Goal: Navigation & Orientation: Find specific page/section

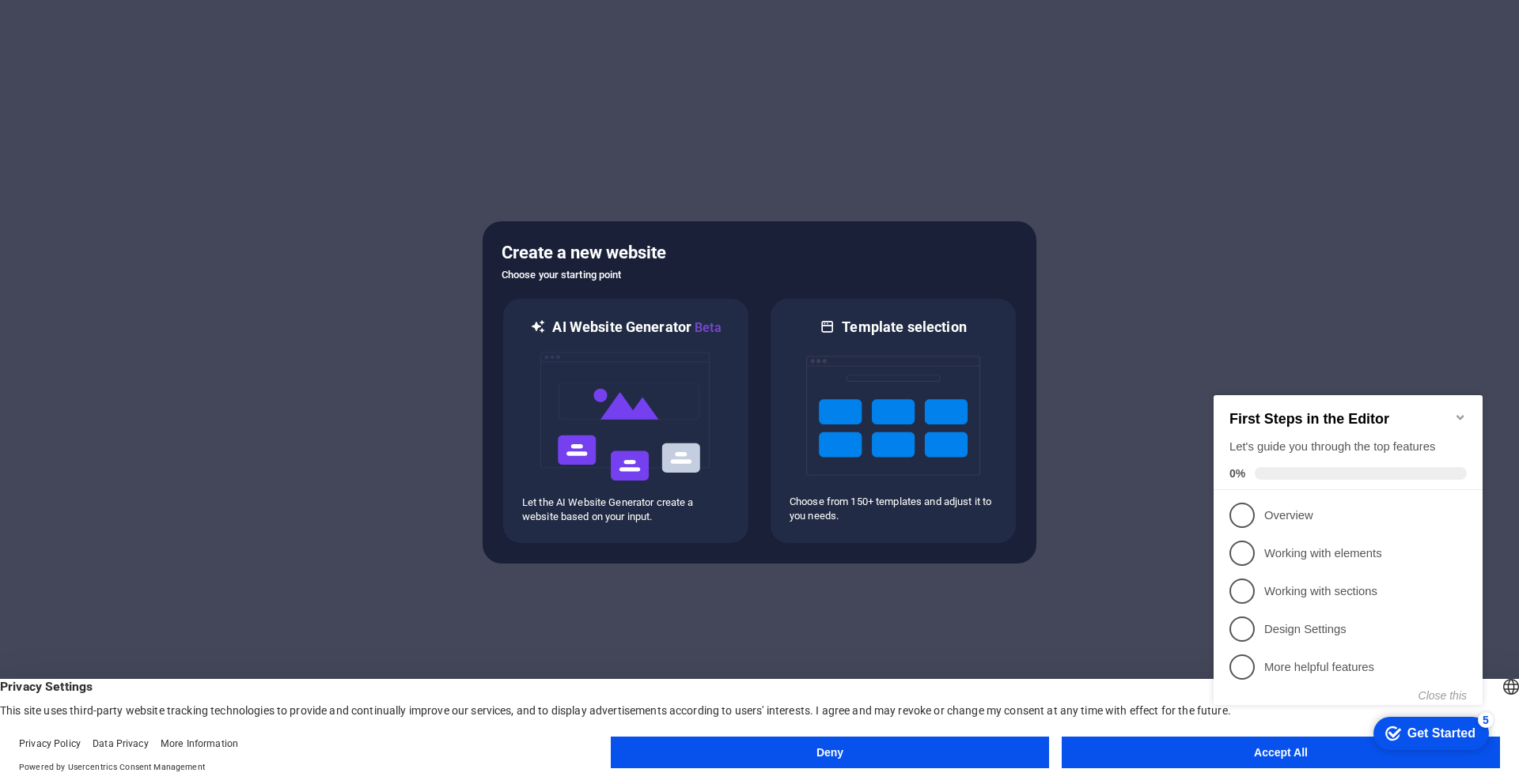
click at [1455, 411] on icon "Minimize checklist" at bounding box center [1460, 417] width 12 height 12
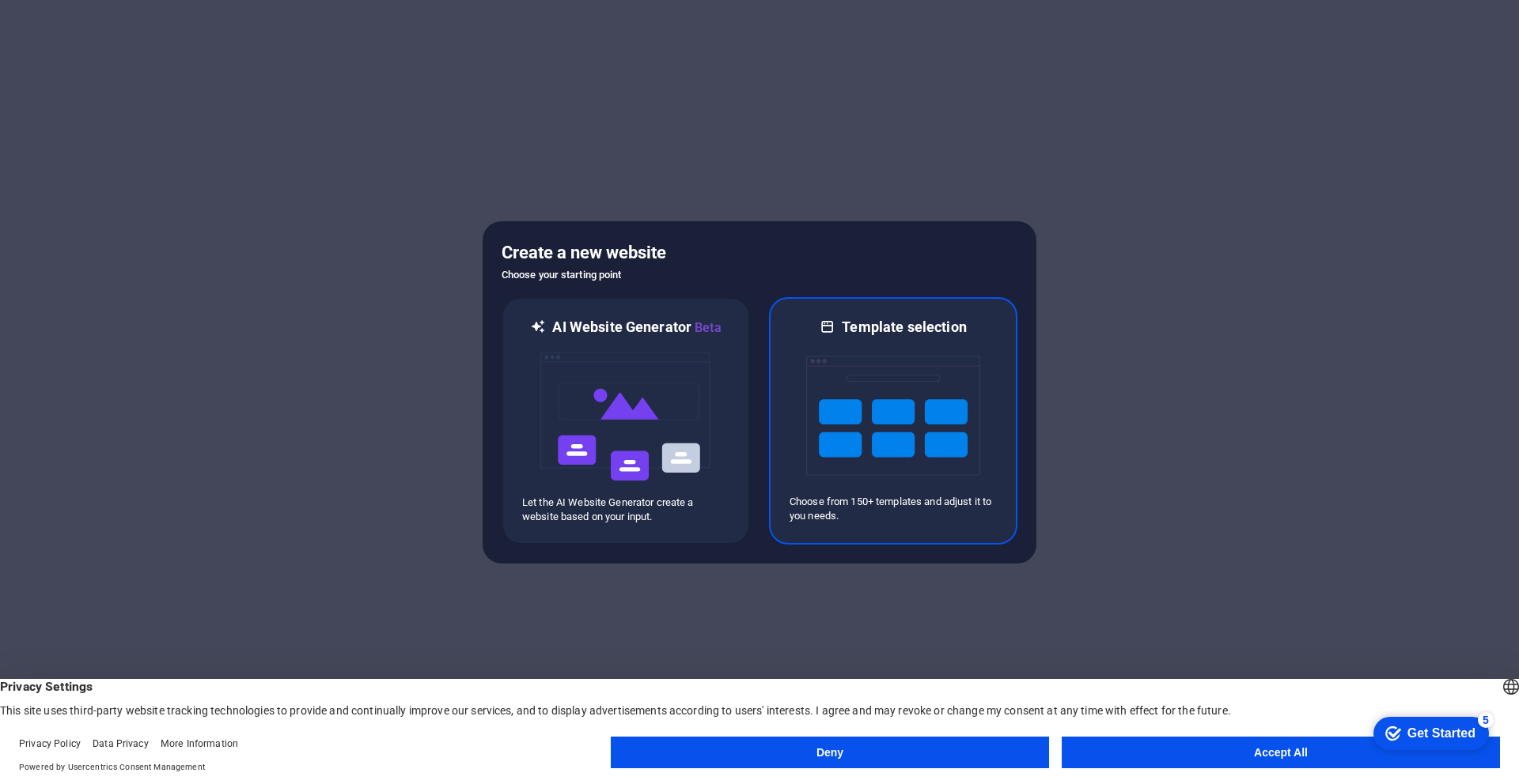
click at [969, 441] on img at bounding box center [893, 415] width 174 height 158
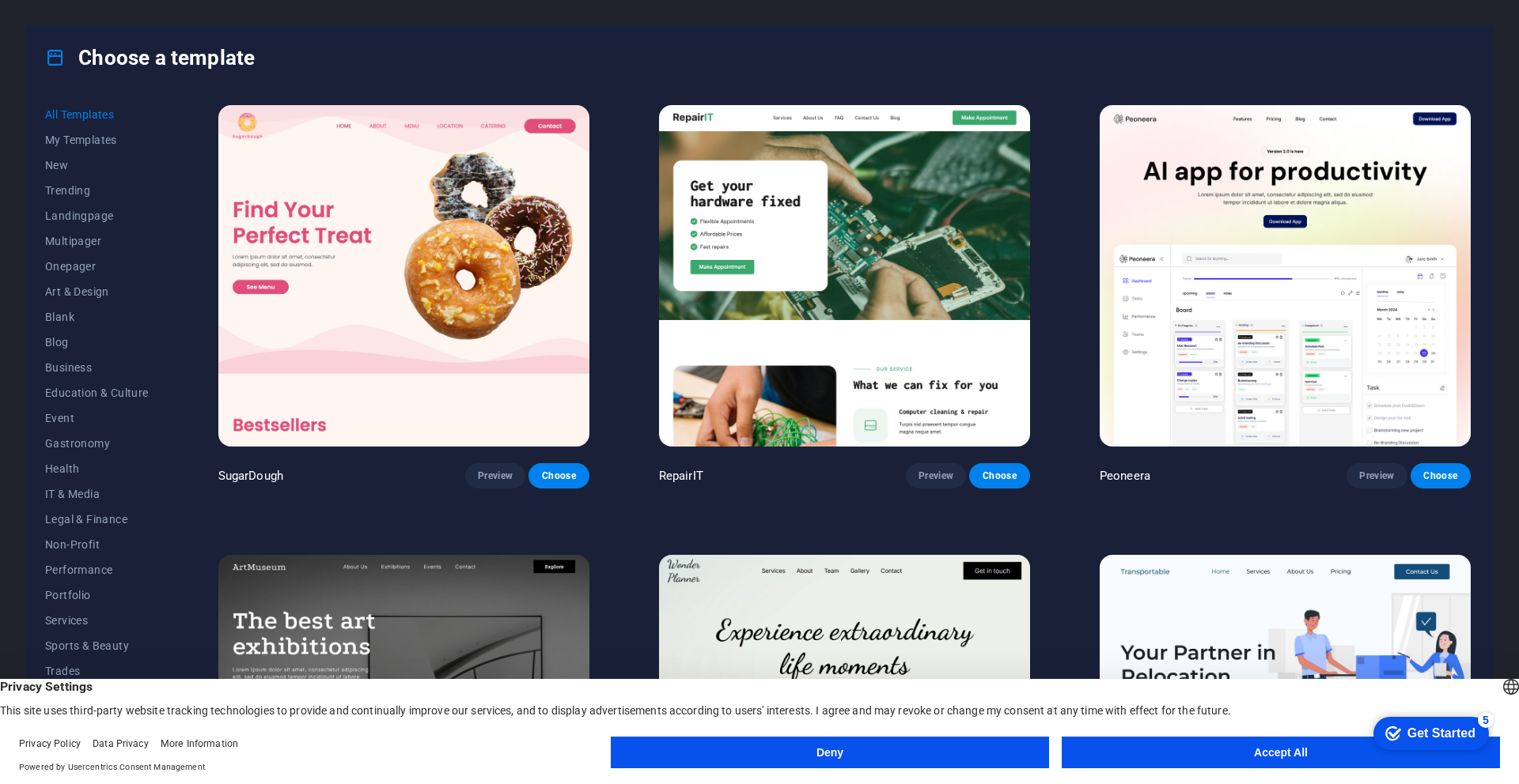
click at [1263, 757] on button "Accept All" at bounding box center [1280, 753] width 439 height 32
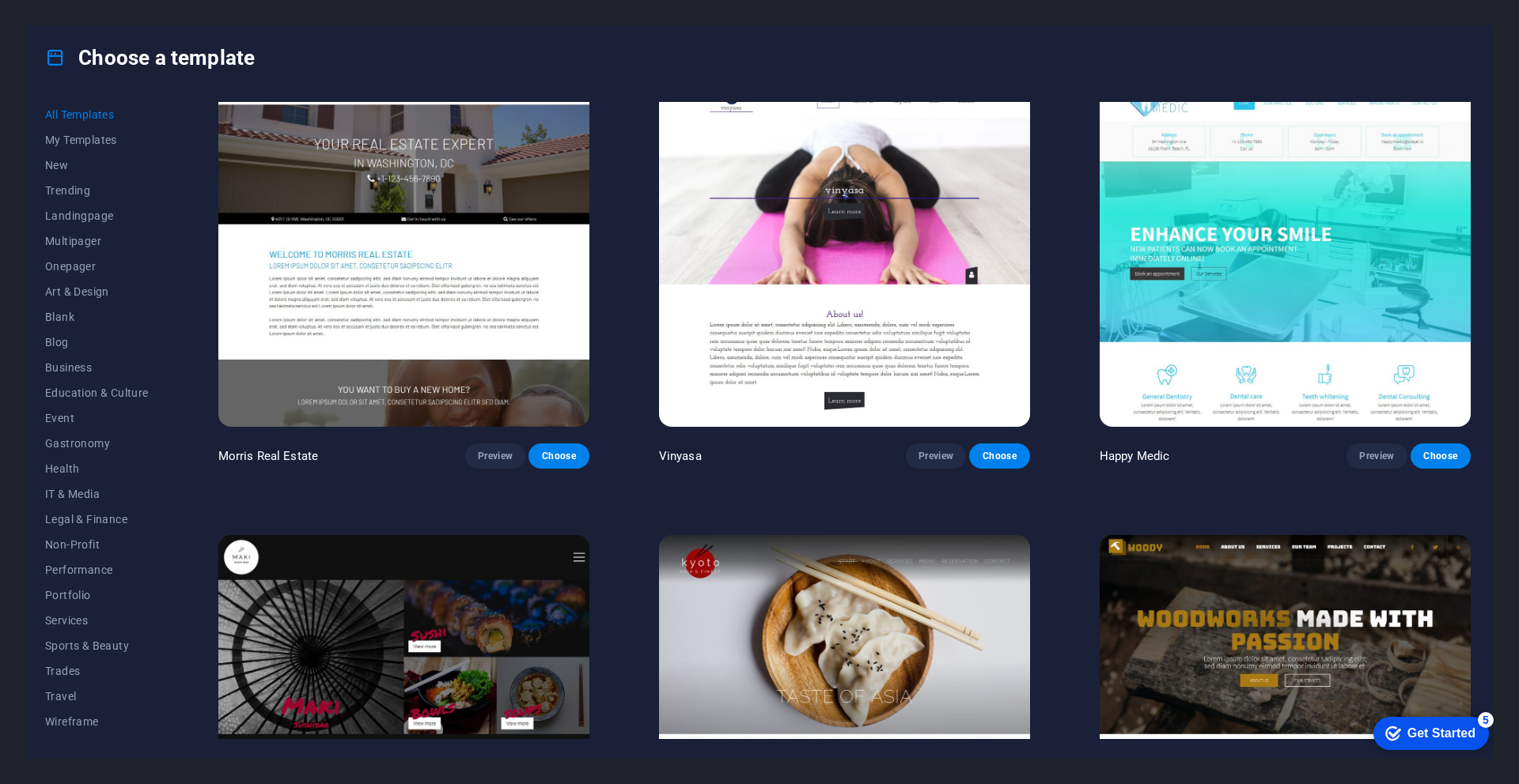
scroll to position [9556, 0]
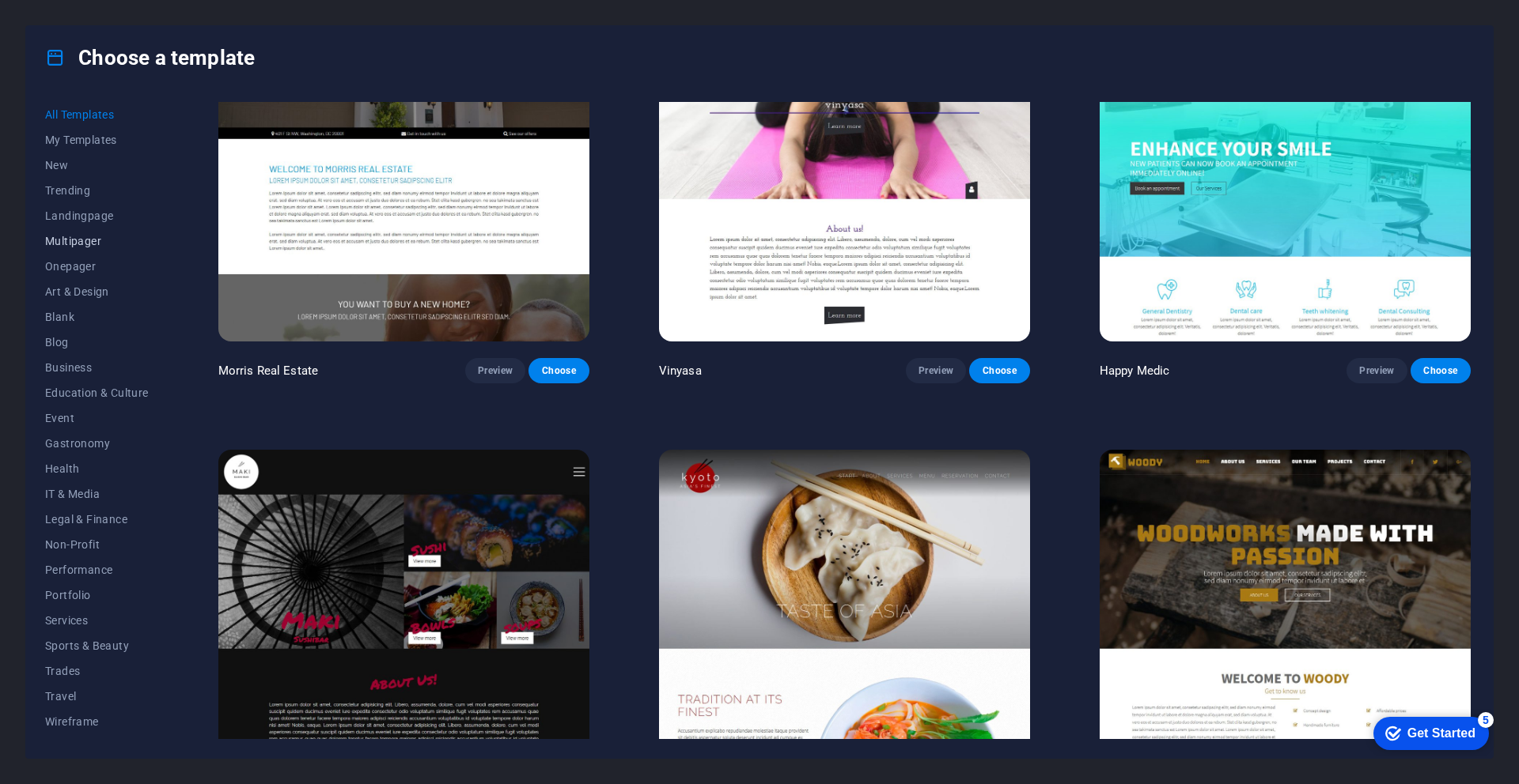
click at [82, 232] on button "Multipager" at bounding box center [96, 241] width 103 height 26
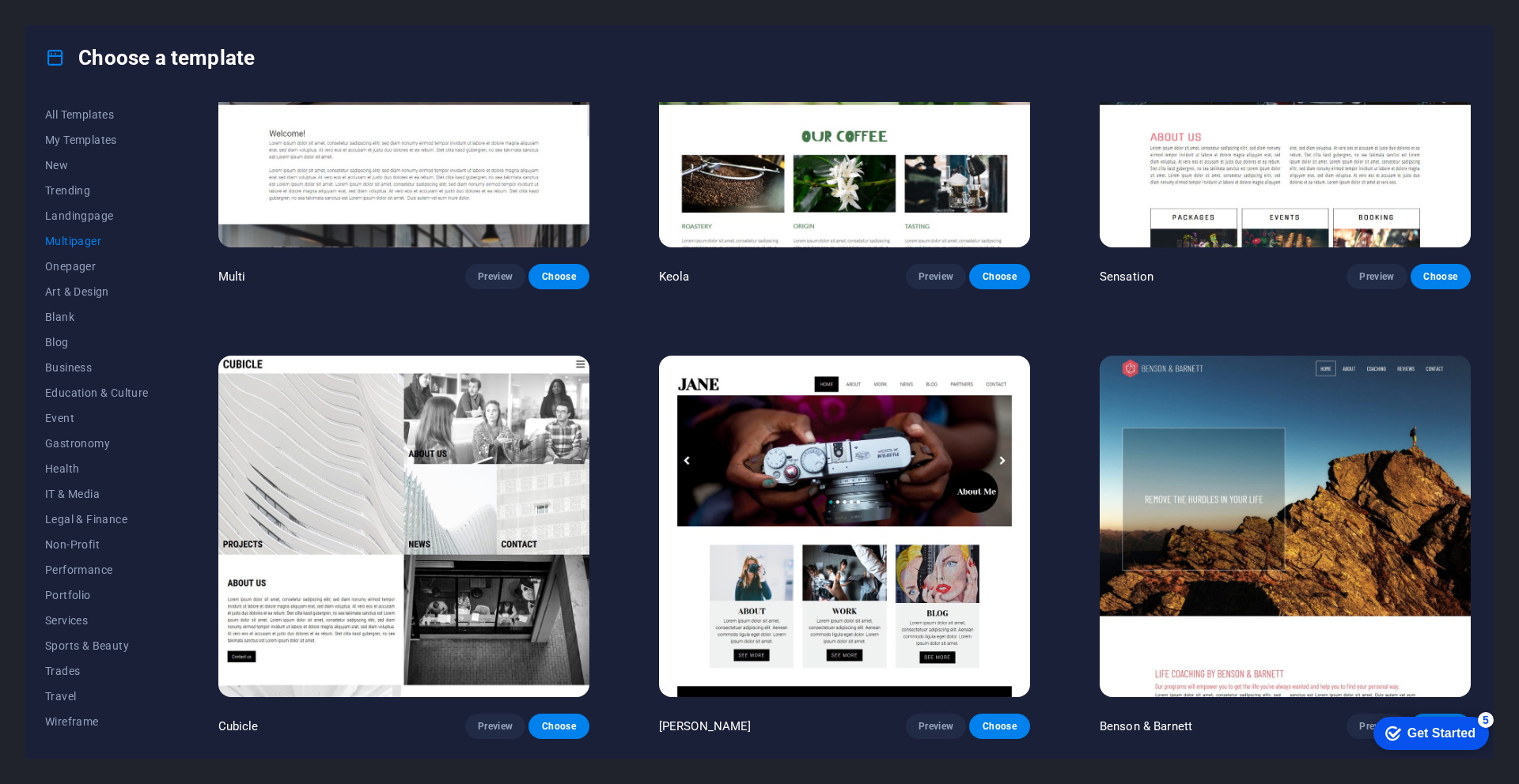
scroll to position [5522, 0]
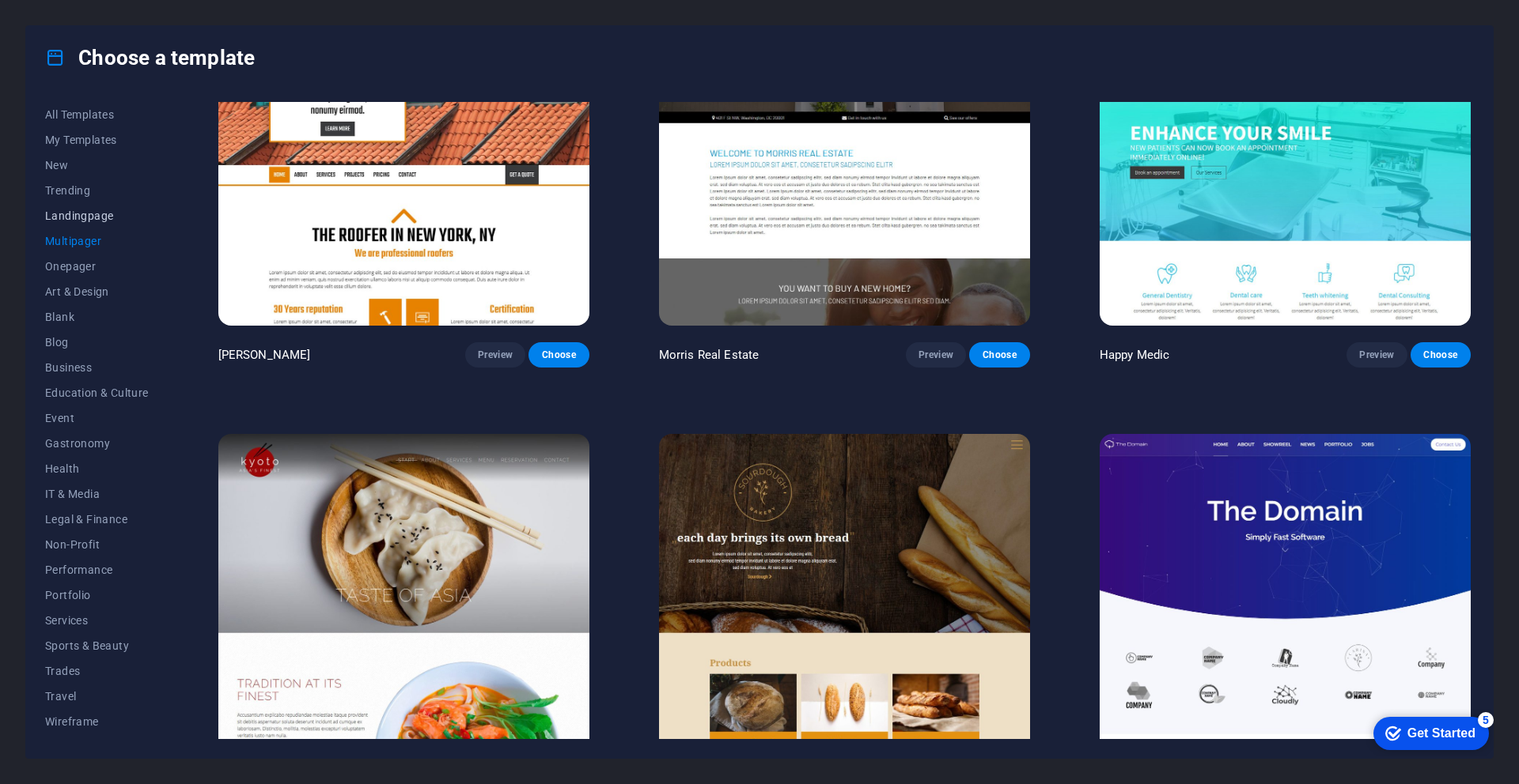
click at [95, 221] on span "Landingpage" at bounding box center [96, 216] width 103 height 12
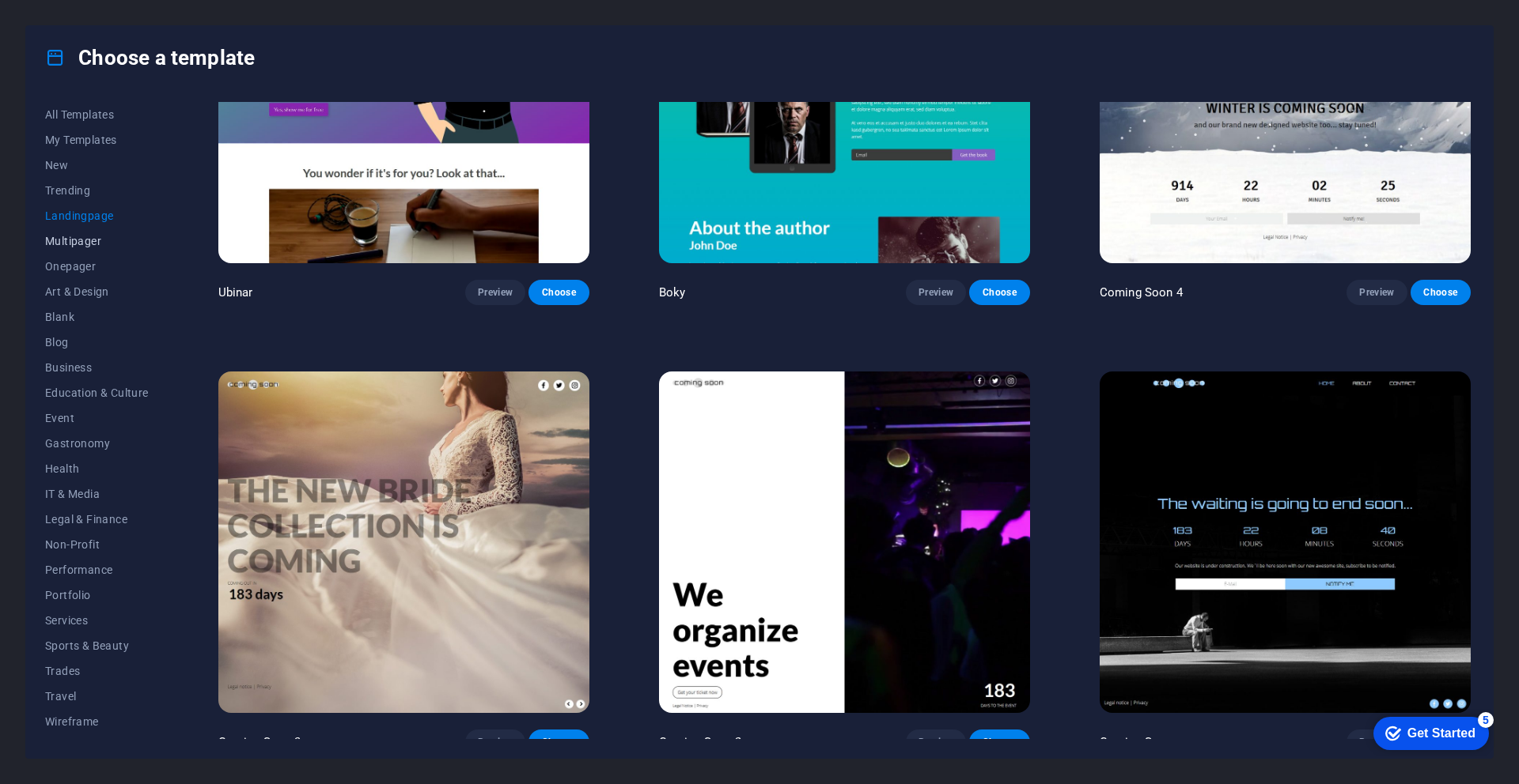
click at [86, 239] on span "Multipager" at bounding box center [96, 241] width 103 height 12
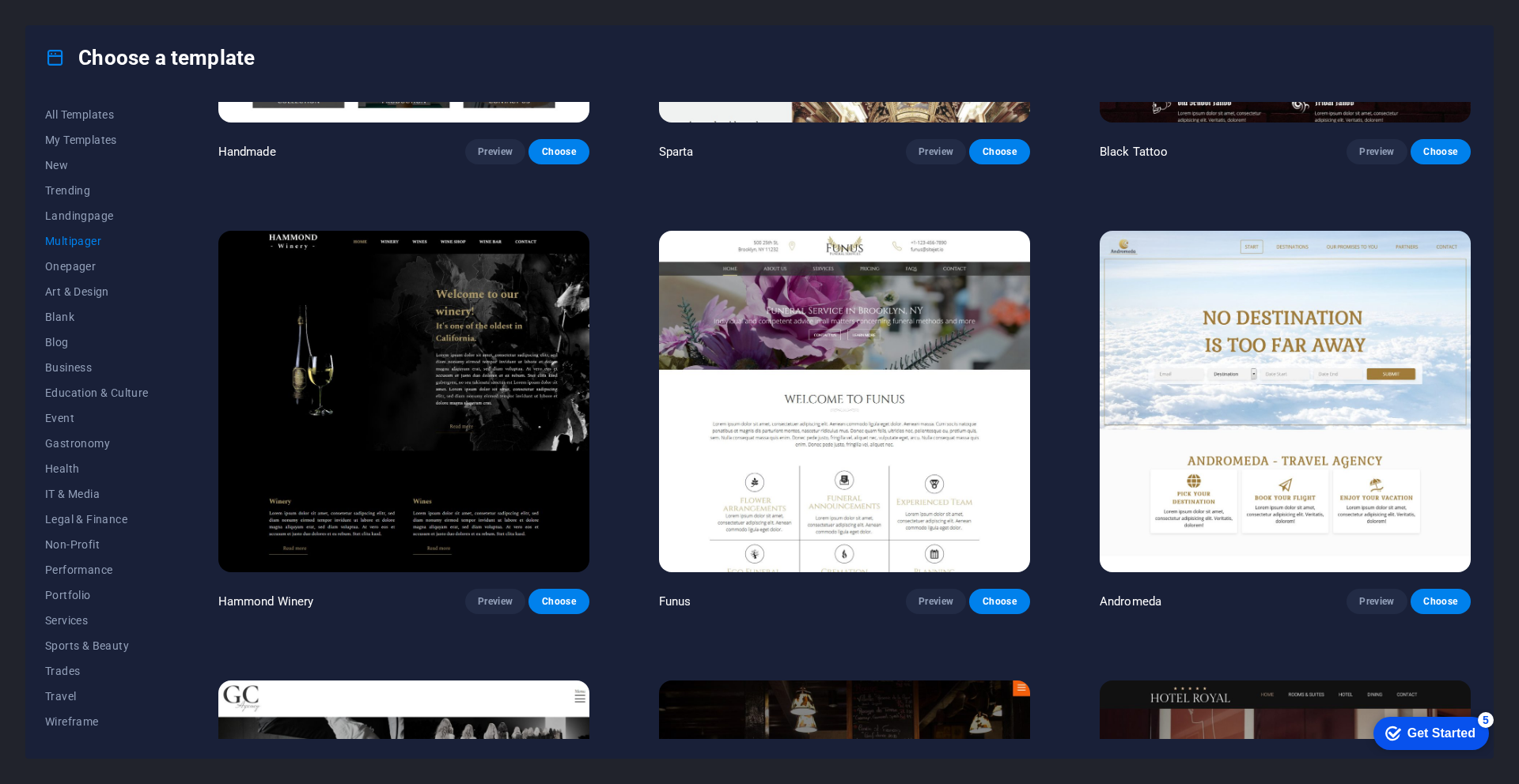
scroll to position [7726, 0]
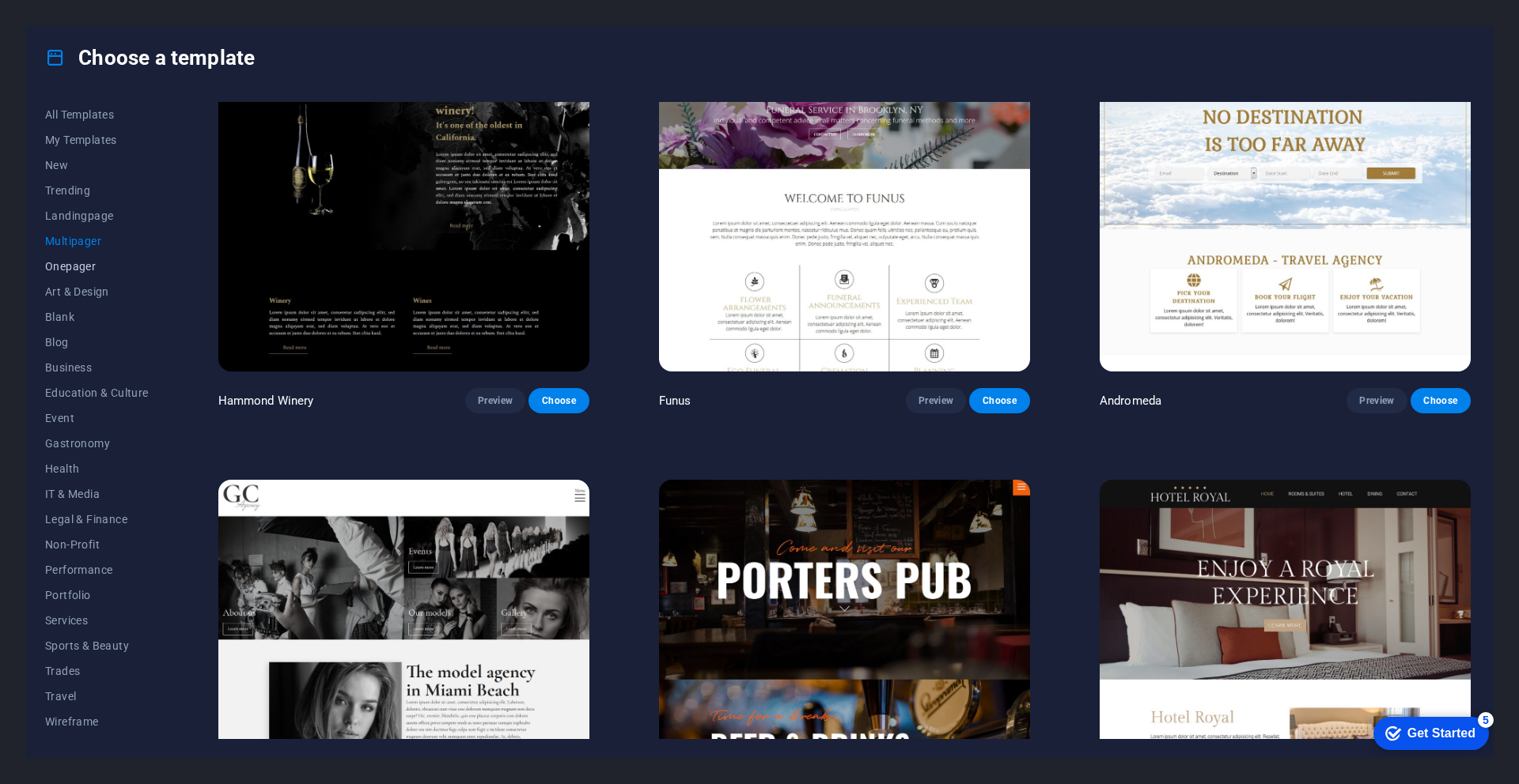
click at [59, 270] on span "Onepager" at bounding box center [96, 266] width 103 height 12
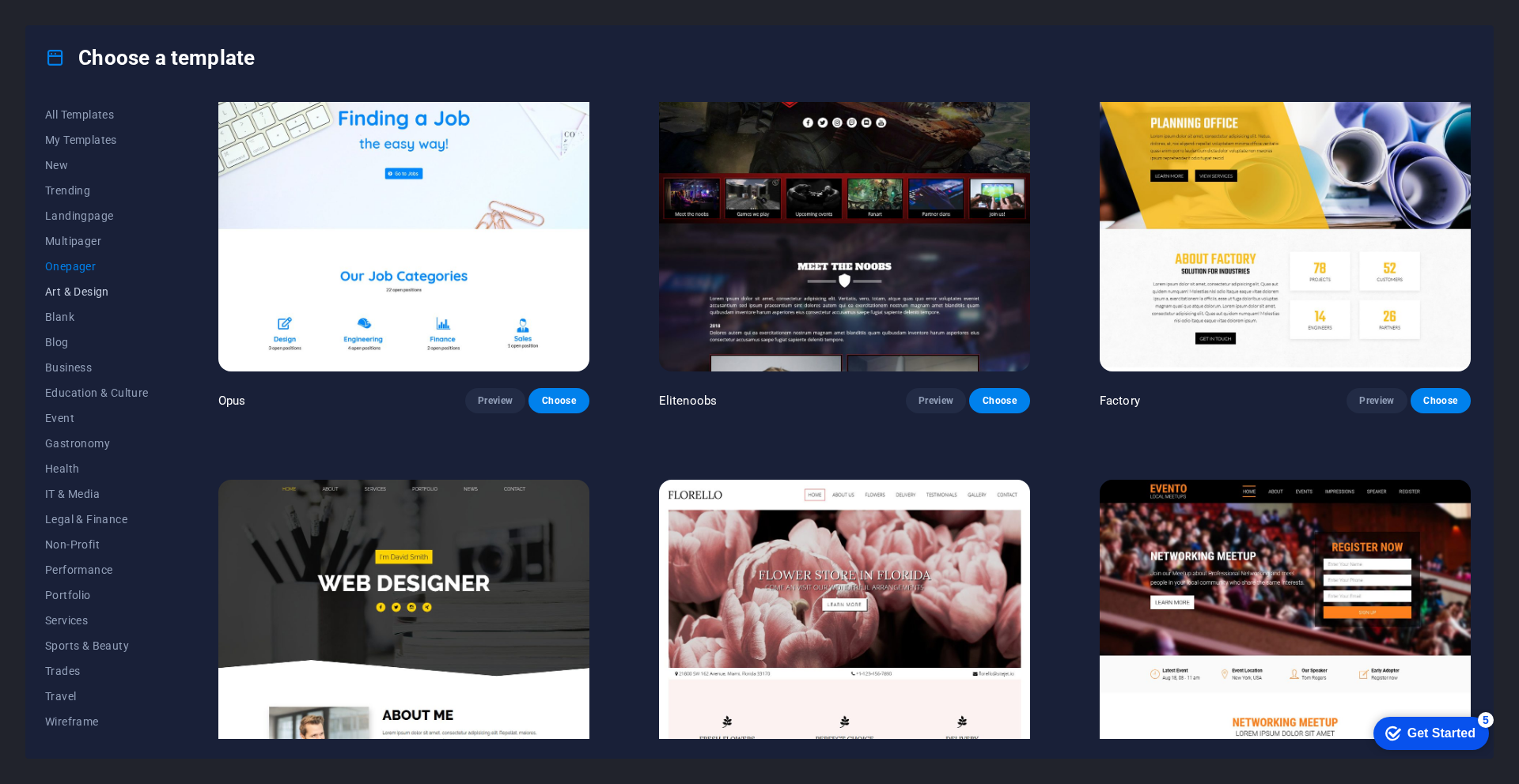
click at [69, 288] on span "Art & Design" at bounding box center [96, 292] width 103 height 12
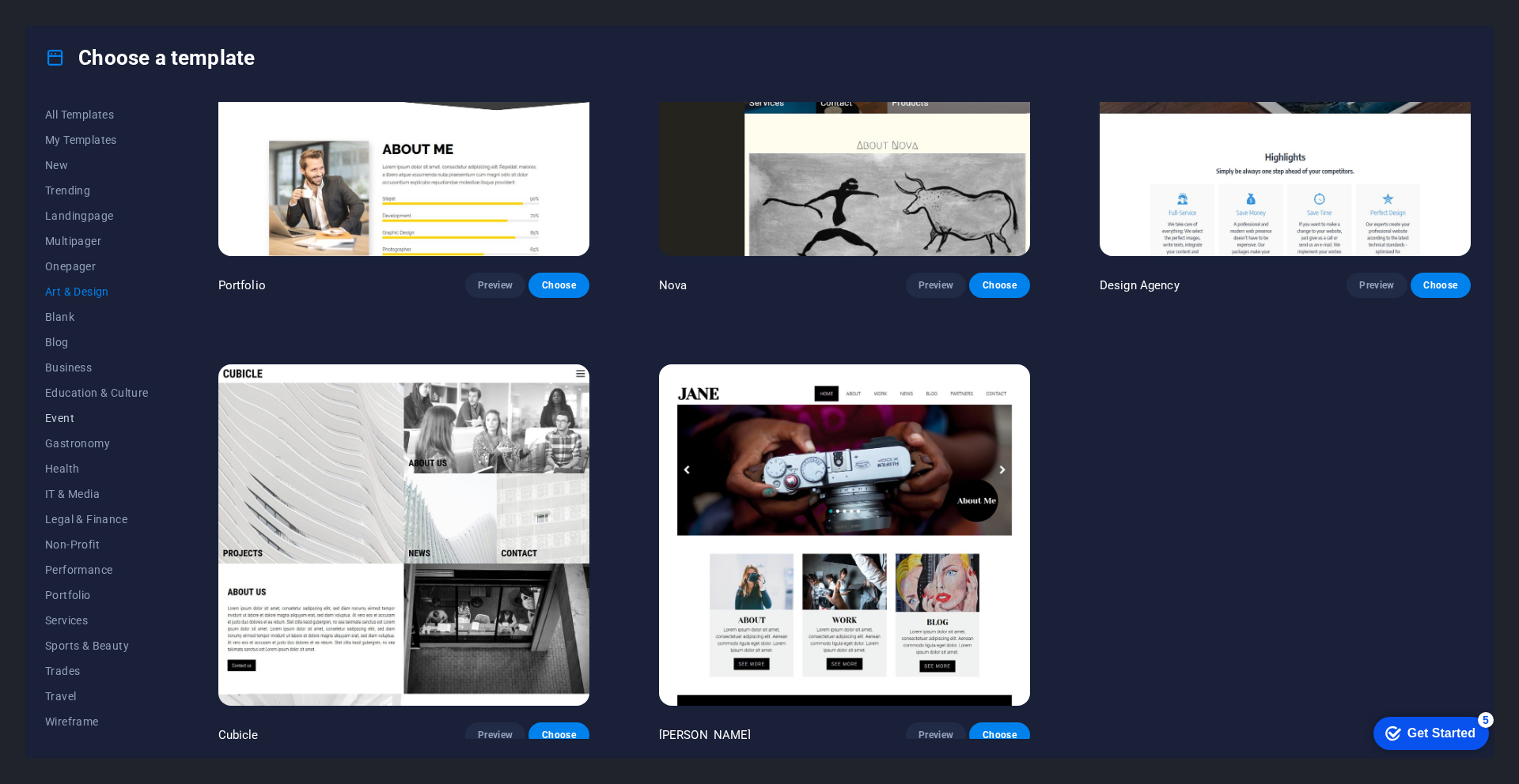
click at [56, 416] on span "Event" at bounding box center [96, 418] width 103 height 12
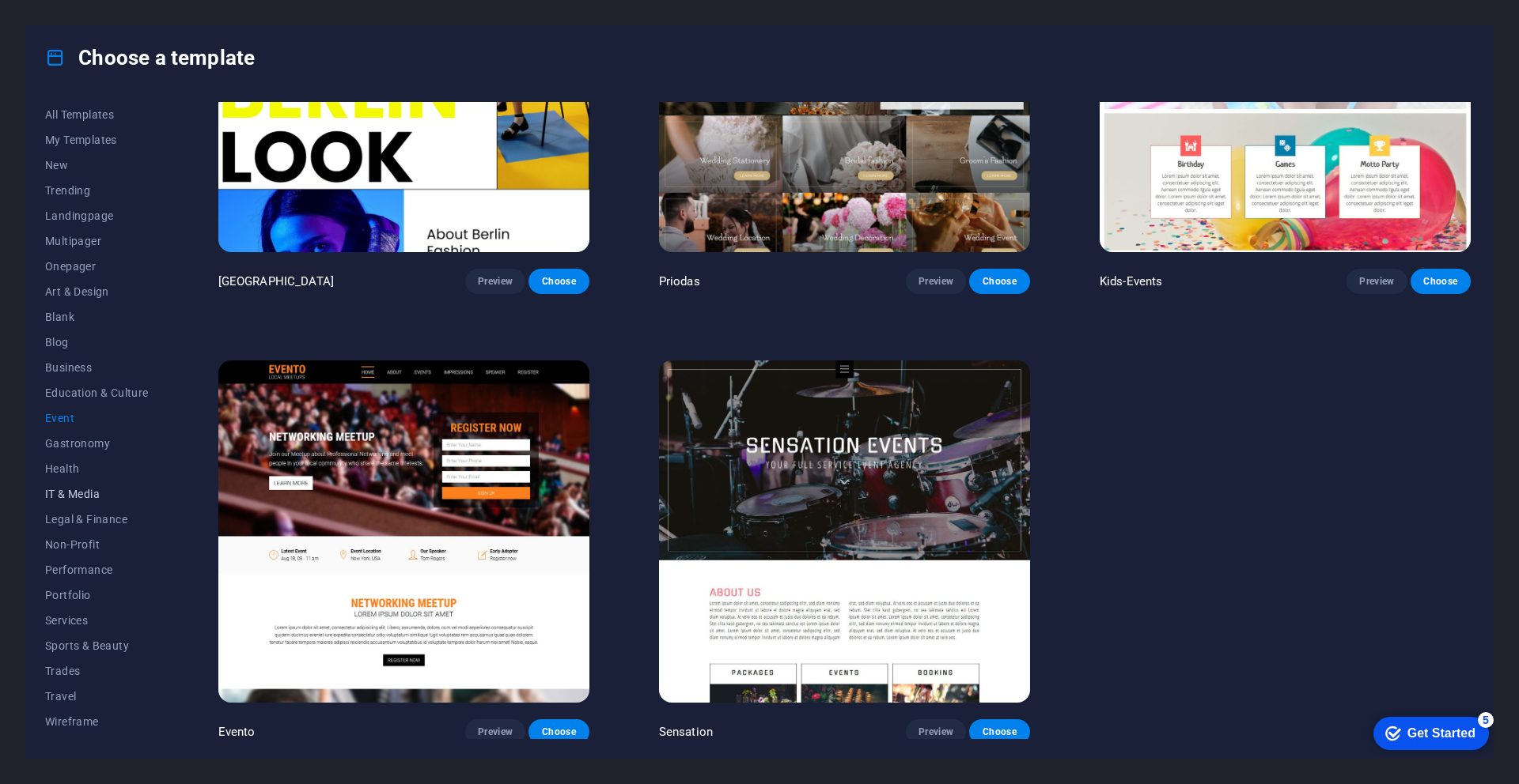
click at [57, 499] on span "IT & Media" at bounding box center [96, 494] width 103 height 12
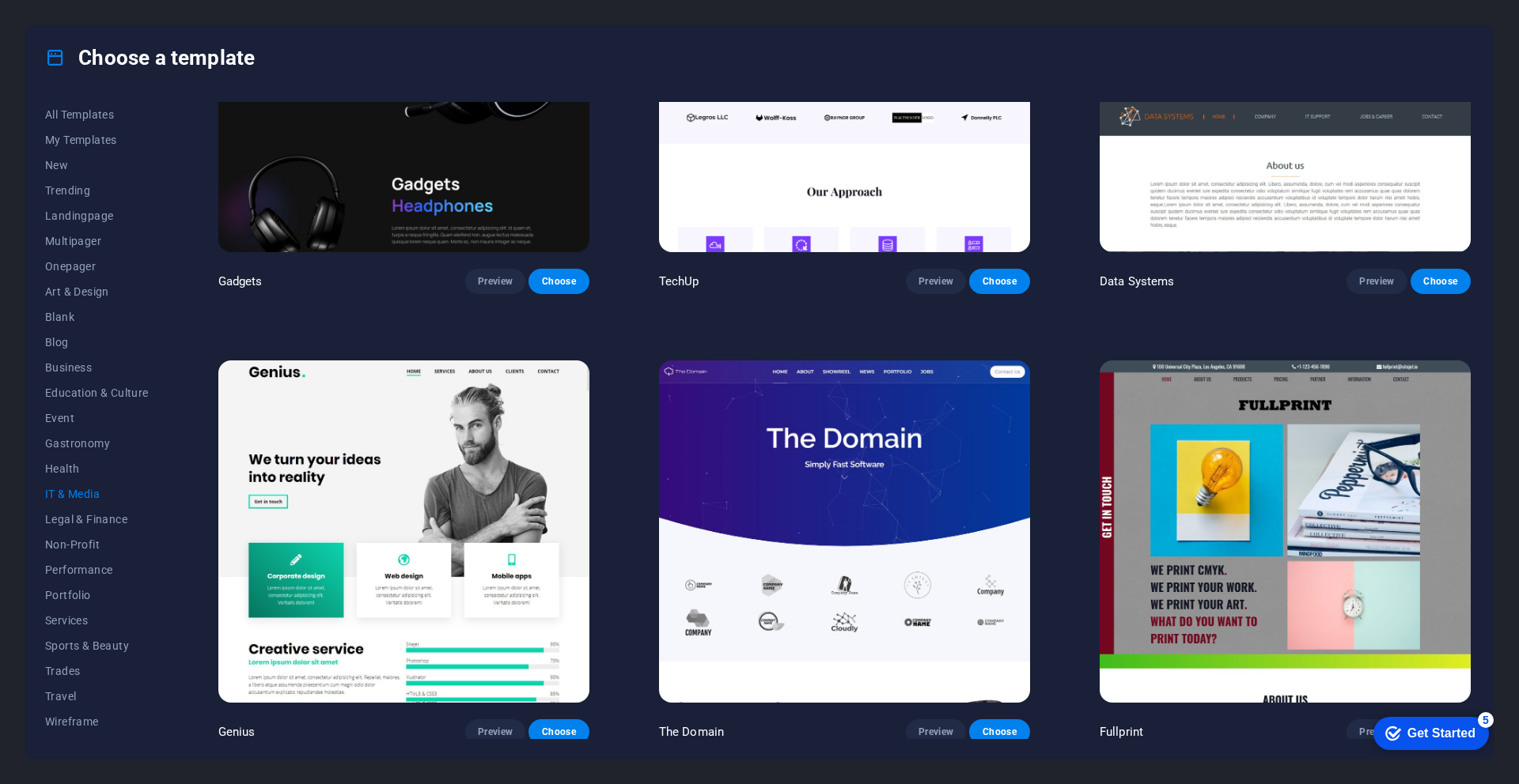
scroll to position [1092, 0]
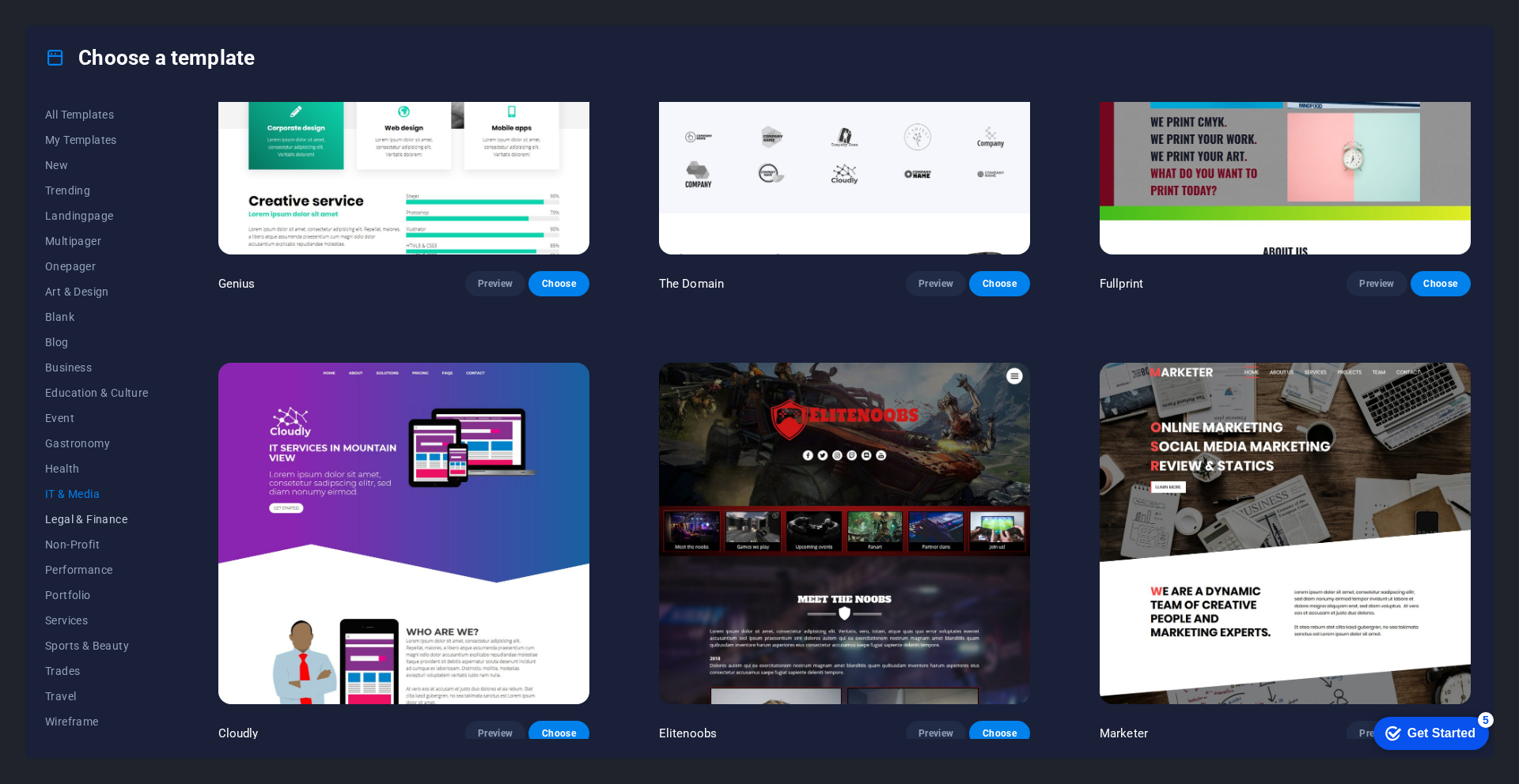
click at [78, 521] on span "Legal & Finance" at bounding box center [96, 520] width 103 height 12
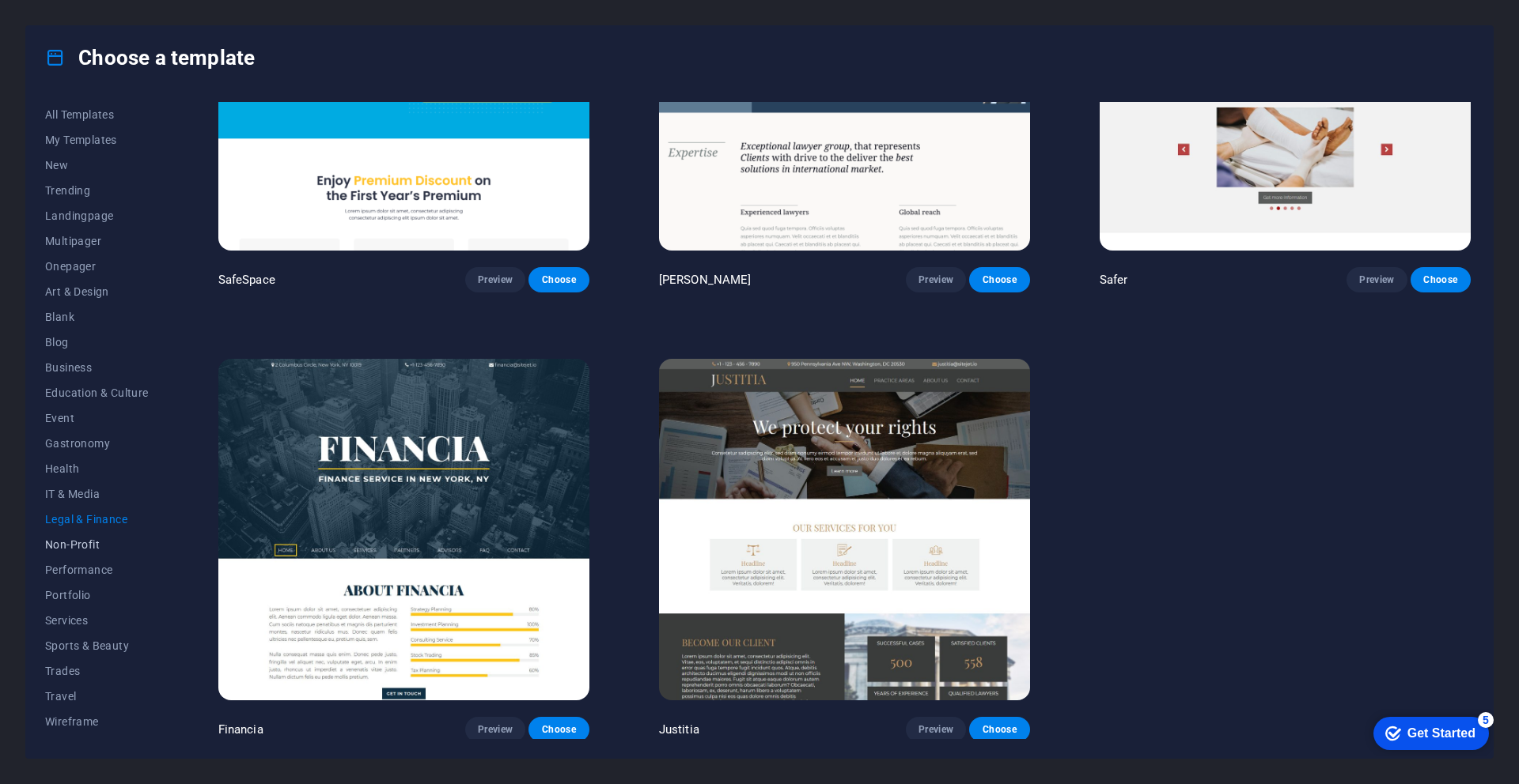
click at [78, 544] on span "Non-Profit" at bounding box center [96, 544] width 103 height 12
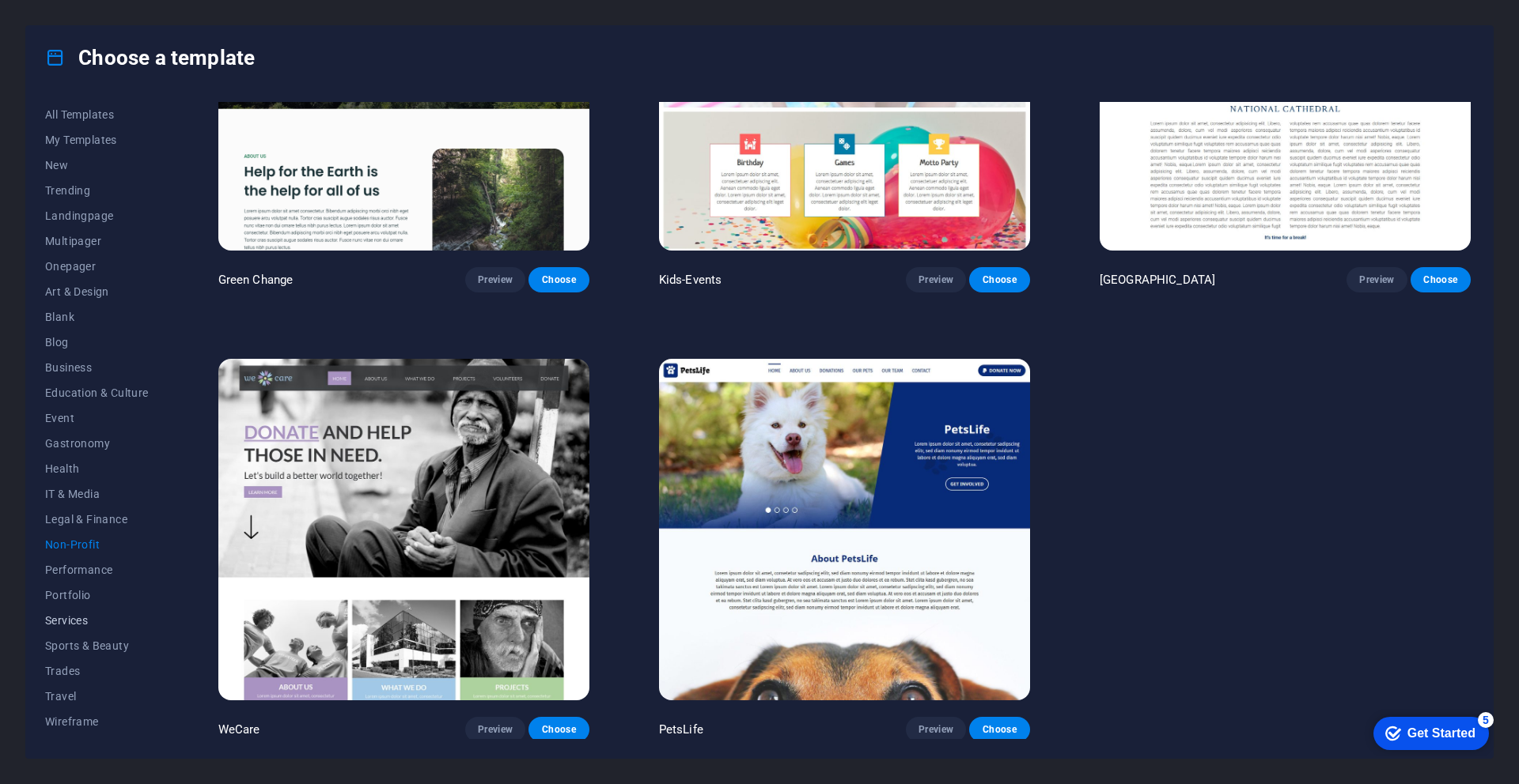
click at [69, 627] on button "Services" at bounding box center [96, 620] width 103 height 26
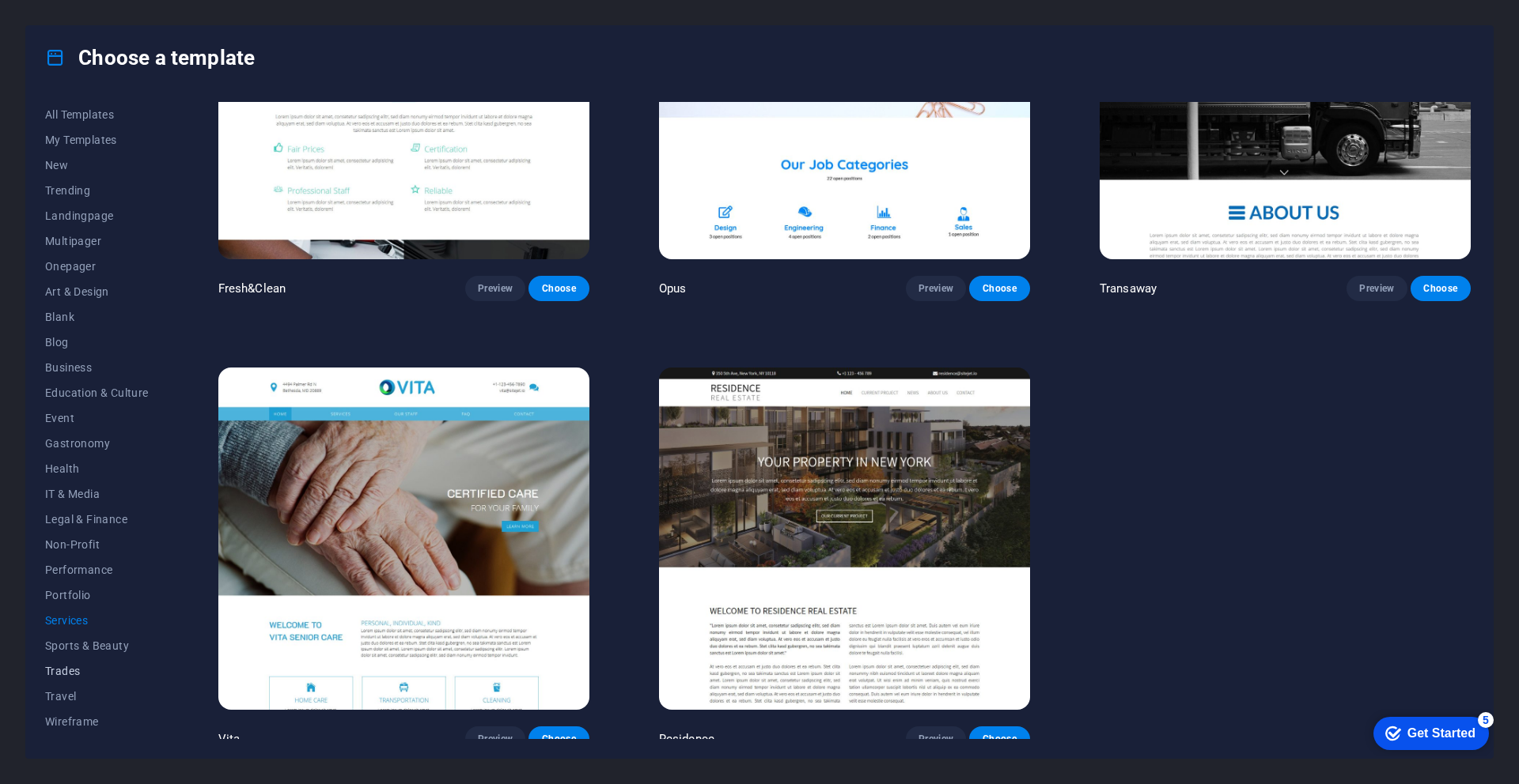
click at [56, 666] on span "Trades" at bounding box center [96, 671] width 103 height 12
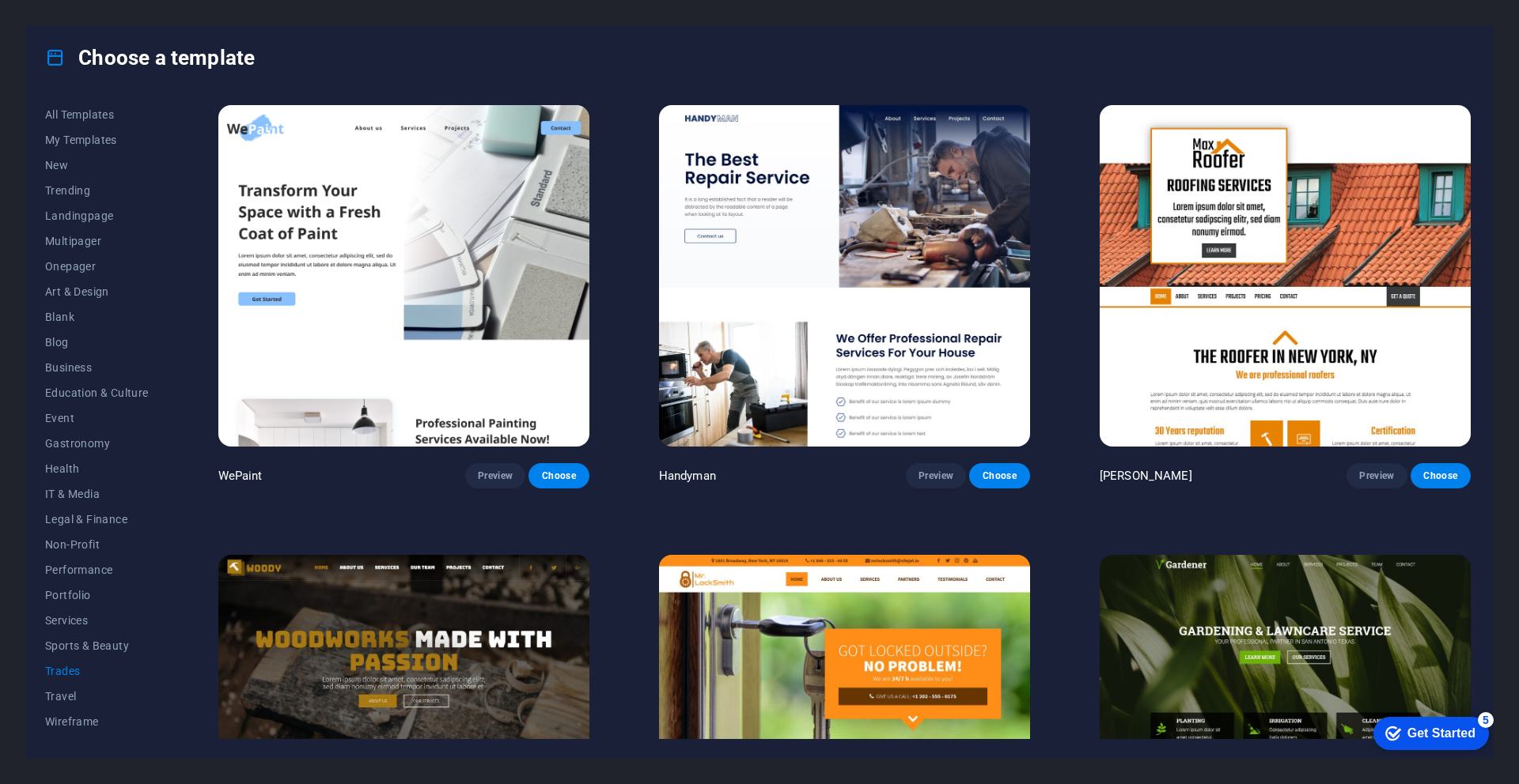
click at [65, 682] on button "Trades" at bounding box center [96, 671] width 103 height 26
click at [62, 686] on button "Travel" at bounding box center [96, 696] width 103 height 26
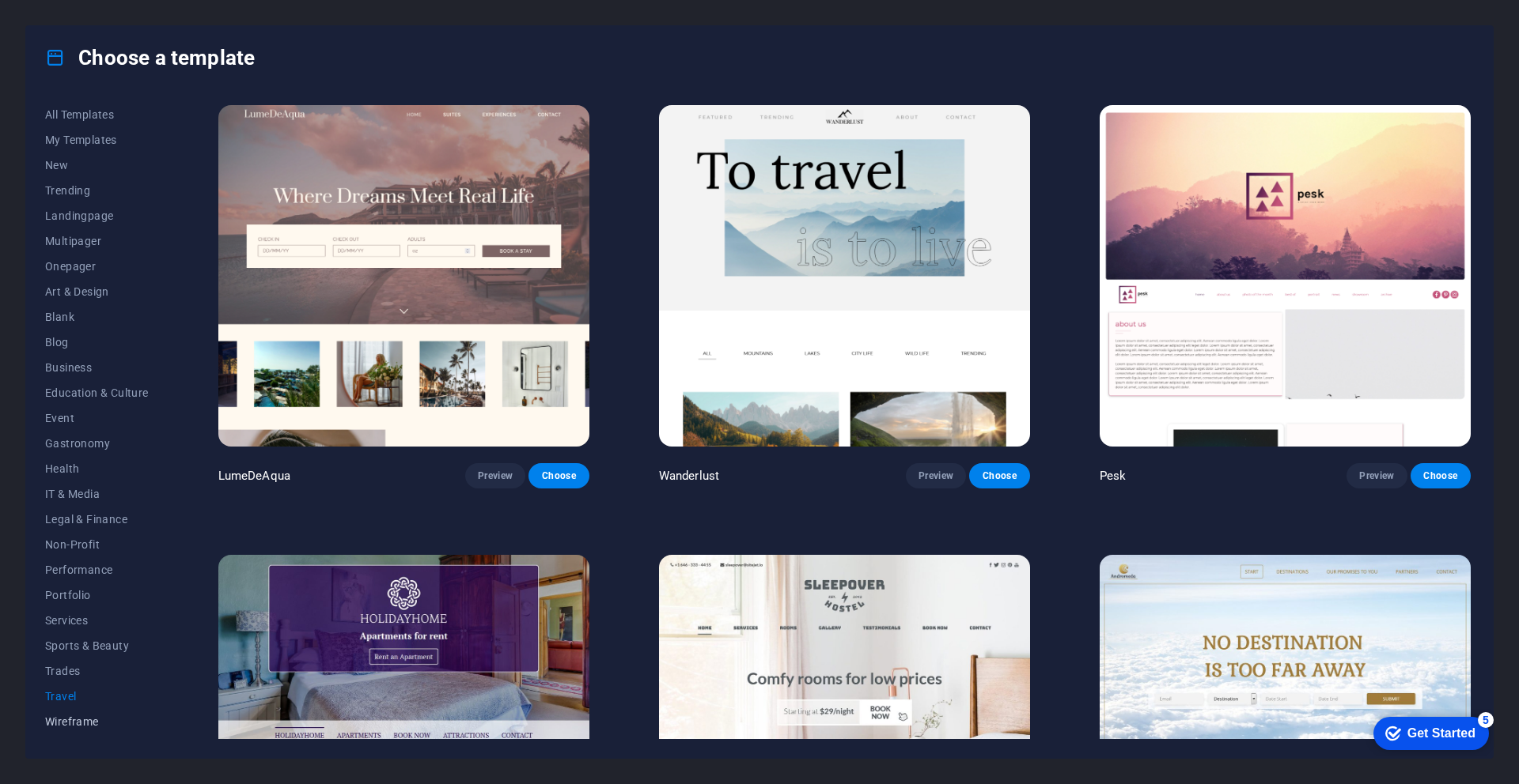
click at [79, 723] on span "Wireframe" at bounding box center [96, 722] width 103 height 12
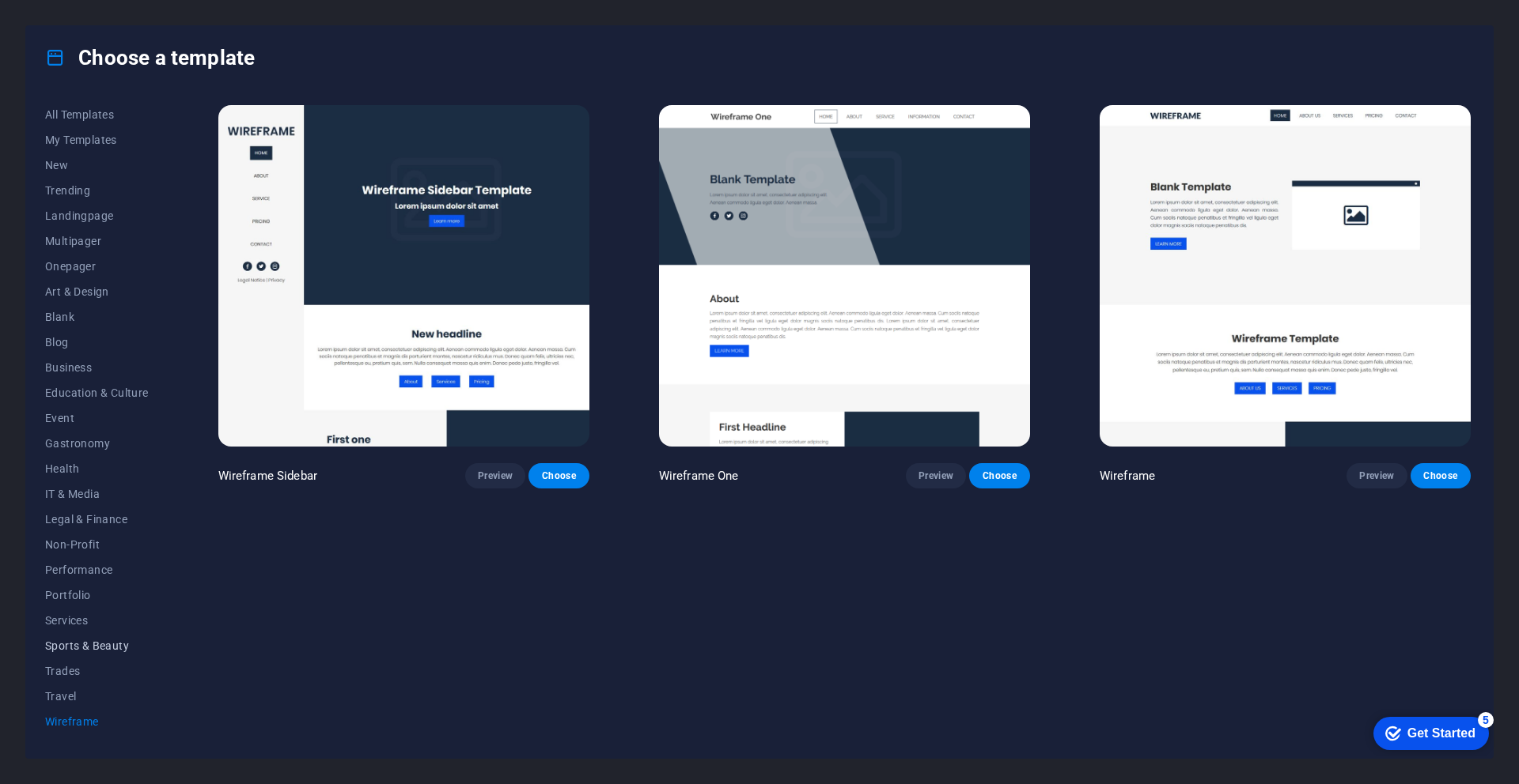
click at [82, 640] on span "Sports & Beauty" at bounding box center [96, 646] width 103 height 12
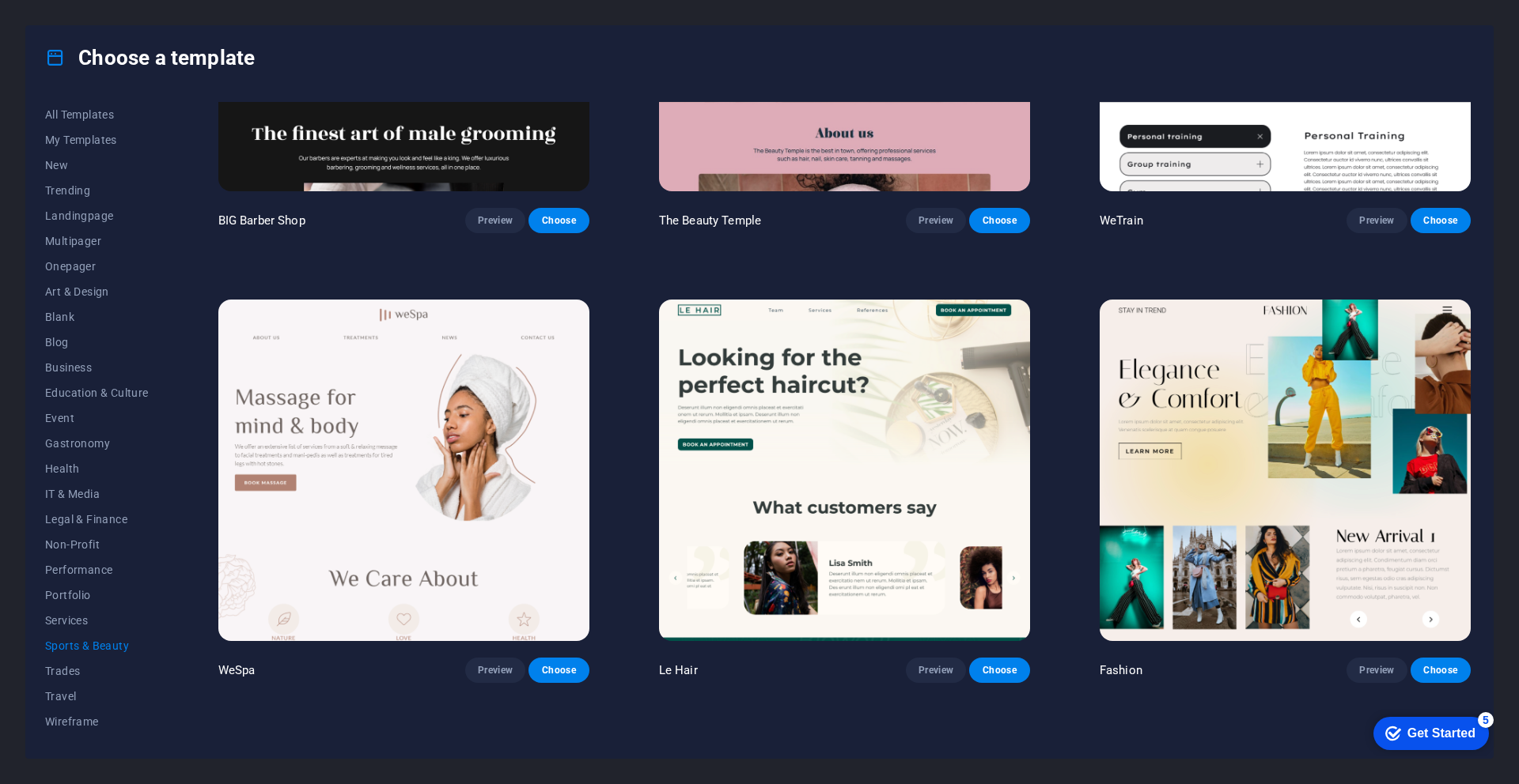
scroll to position [371, 0]
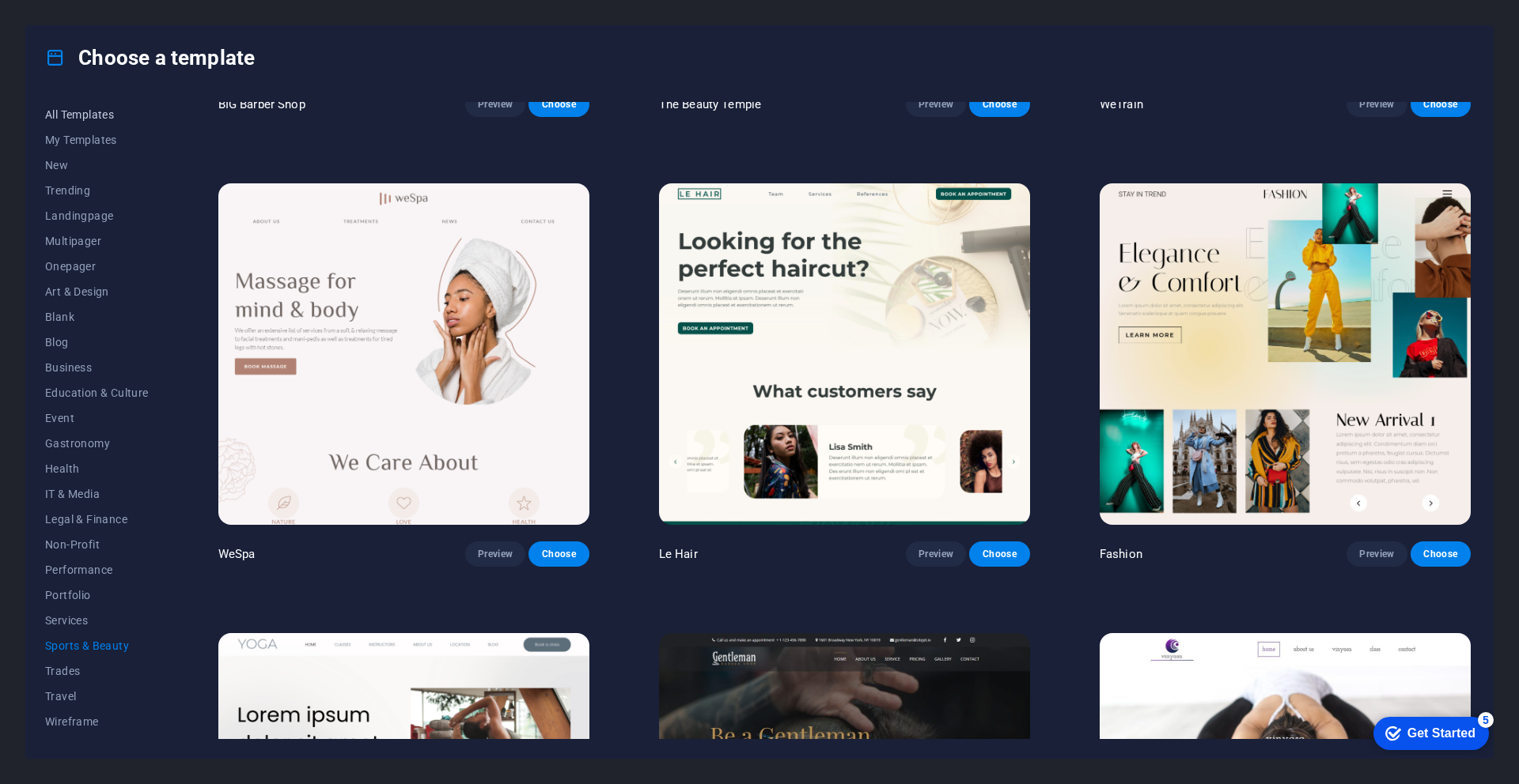
click at [100, 114] on span "All Templates" at bounding box center [96, 115] width 103 height 12
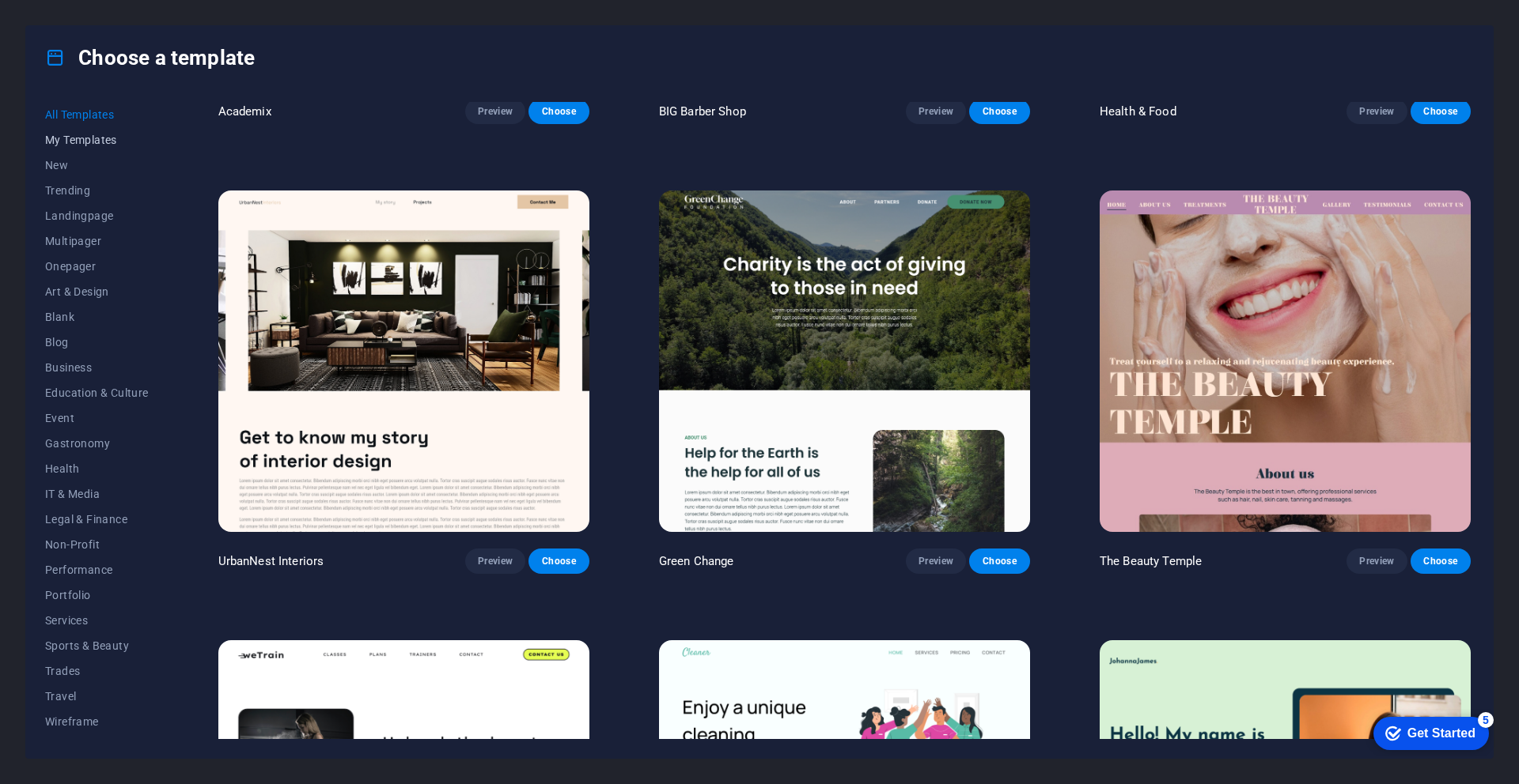
click at [81, 139] on span "My Templates" at bounding box center [96, 140] width 103 height 12
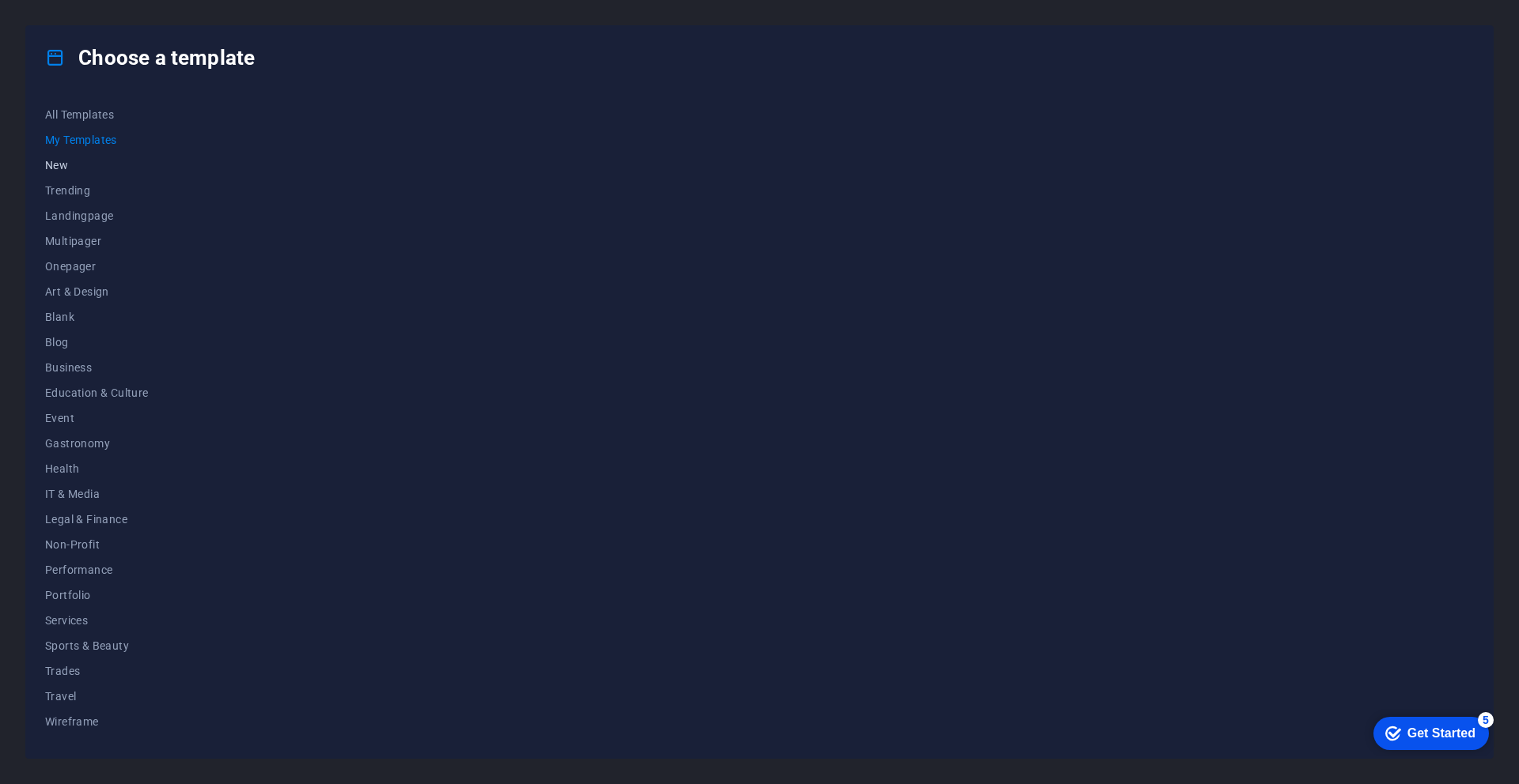
click at [71, 171] on button "New" at bounding box center [96, 165] width 103 height 26
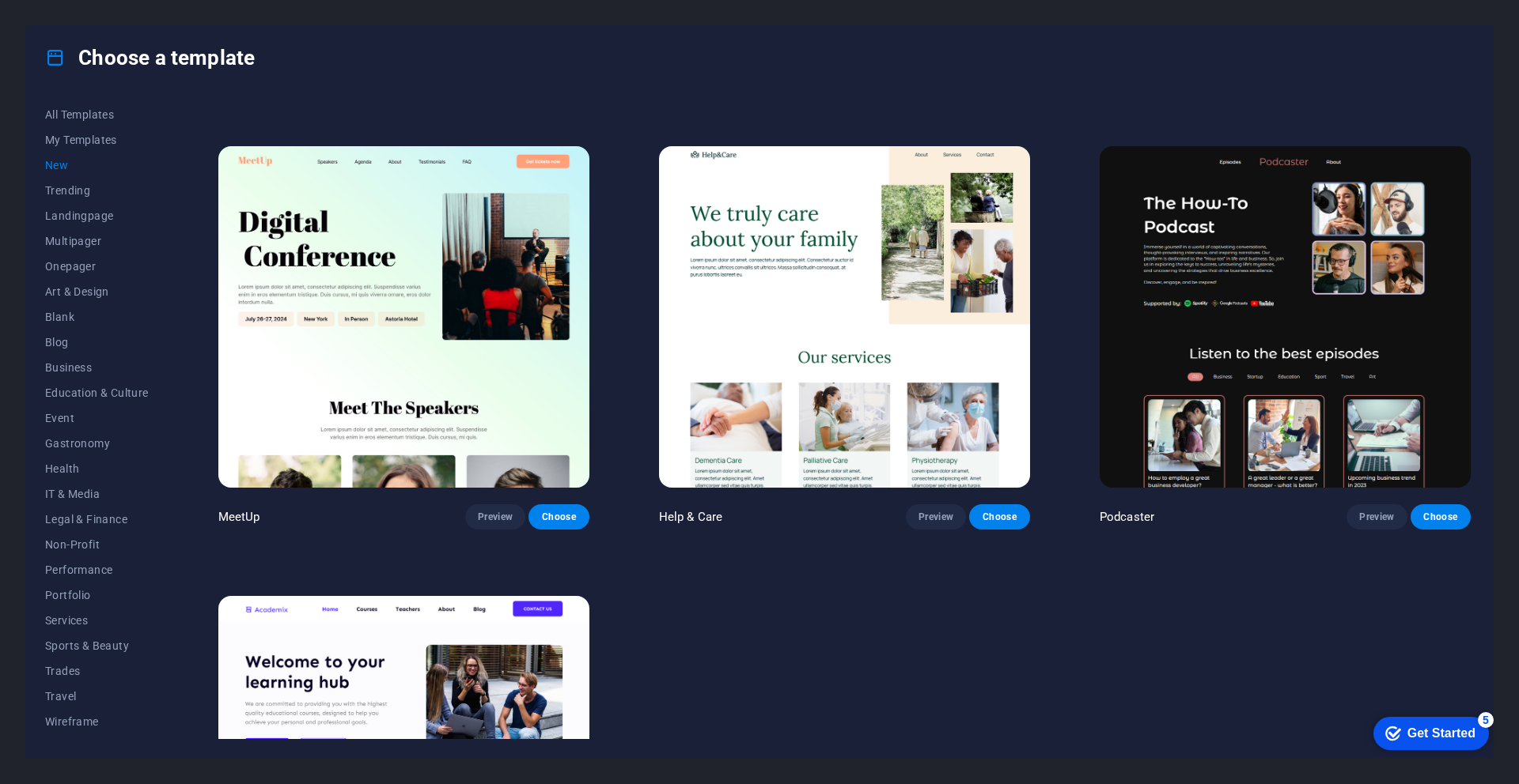
scroll to position [1428, 0]
